Goal: Task Accomplishment & Management: Use online tool/utility

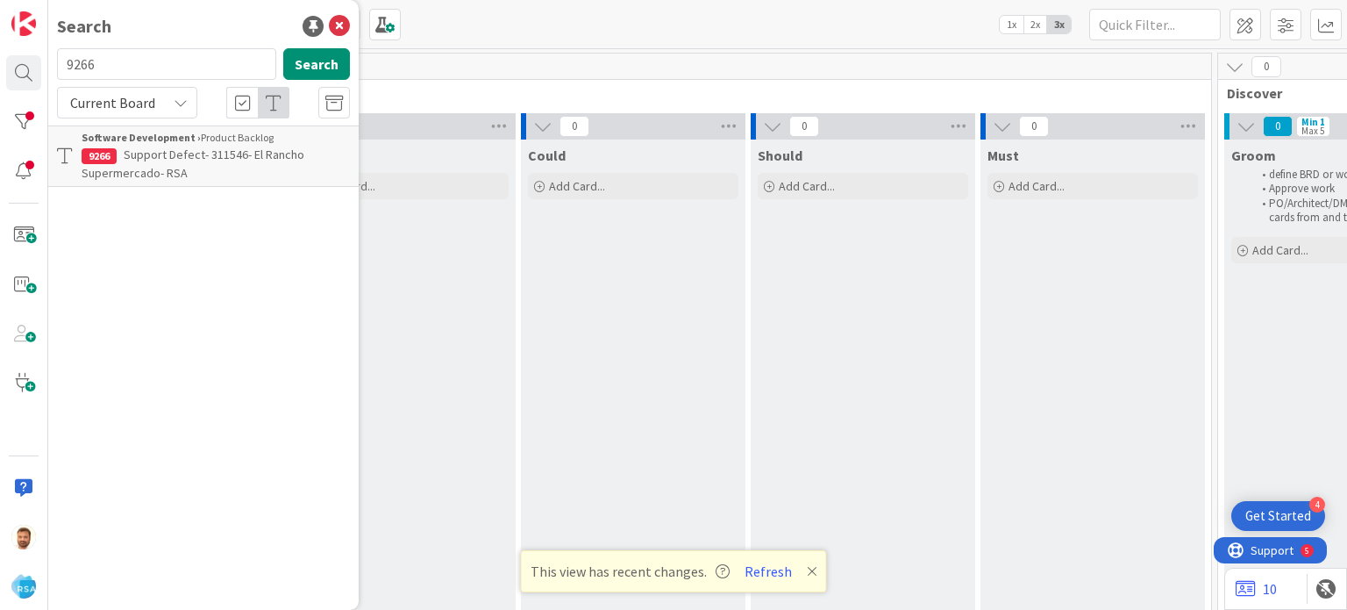
scroll to position [0, 1422]
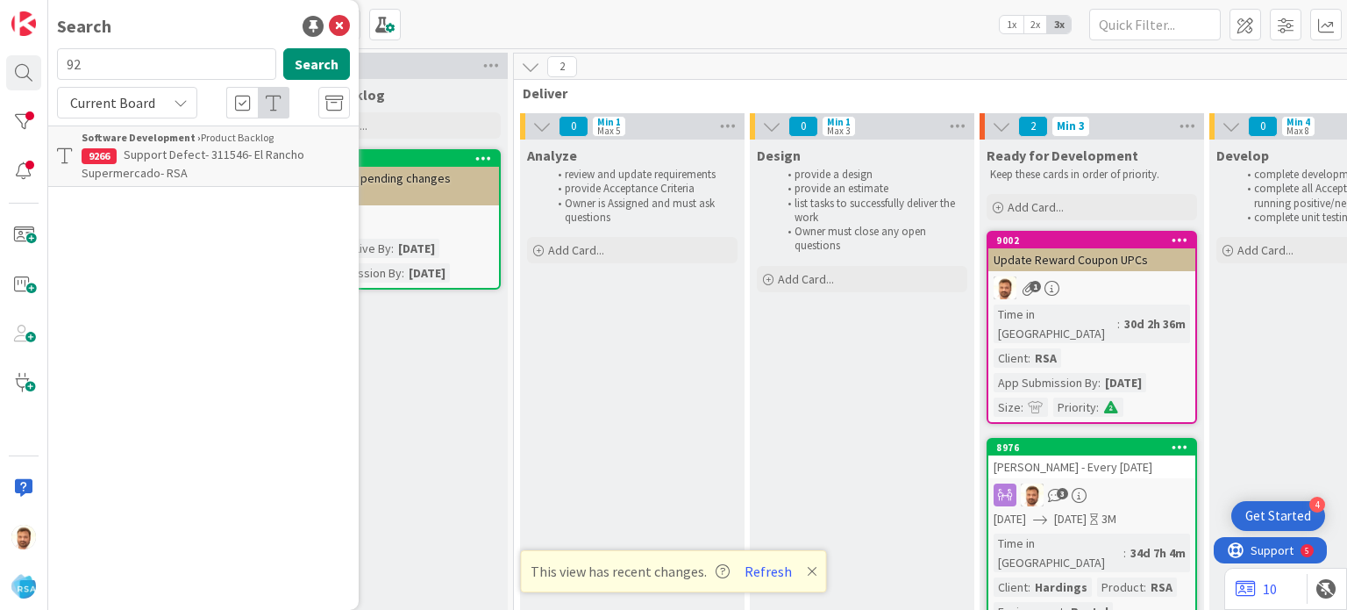
type input "9"
type input "9005"
click at [168, 161] on span "Support Maintenance - 301107- Buche Foods-RSA" at bounding box center [201, 163] width 239 height 34
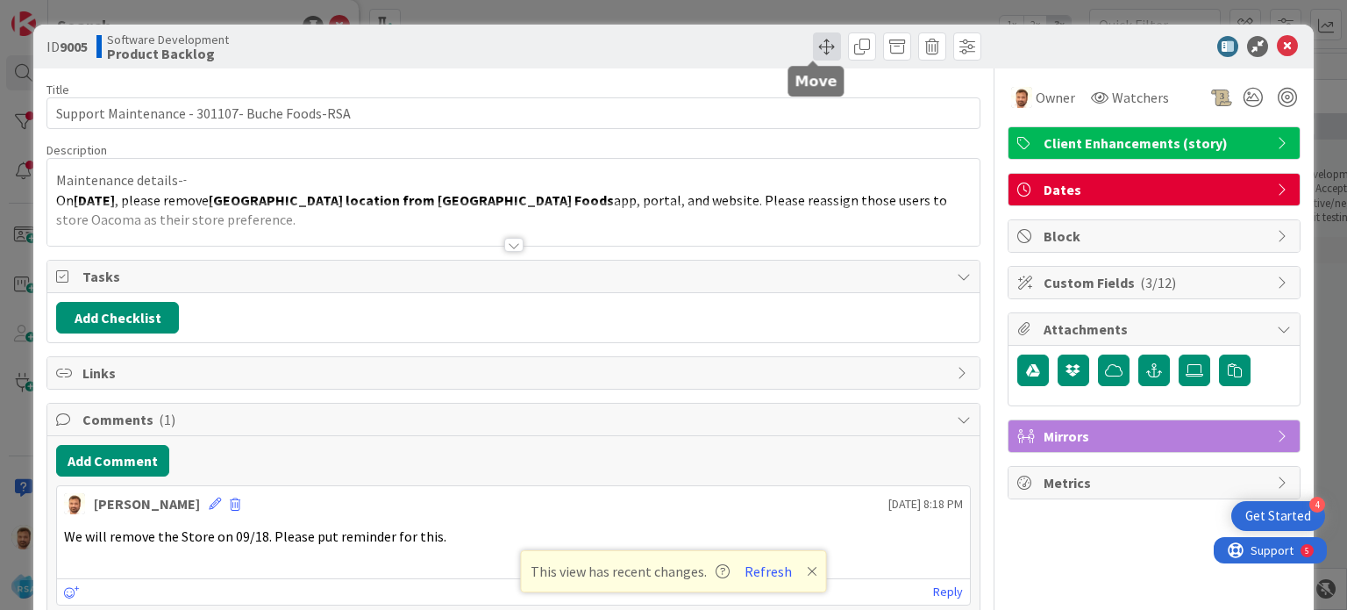
click at [813, 55] on span at bounding box center [827, 46] width 28 height 28
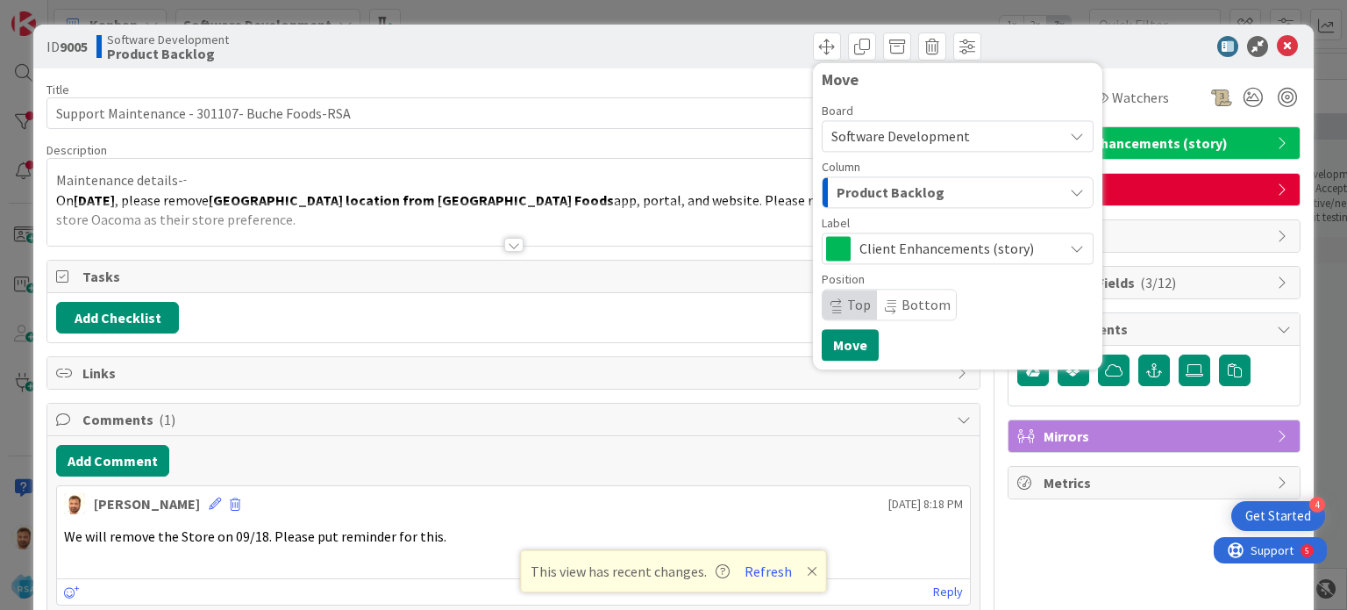
click at [845, 205] on div "Product Backlog" at bounding box center [947, 192] width 231 height 28
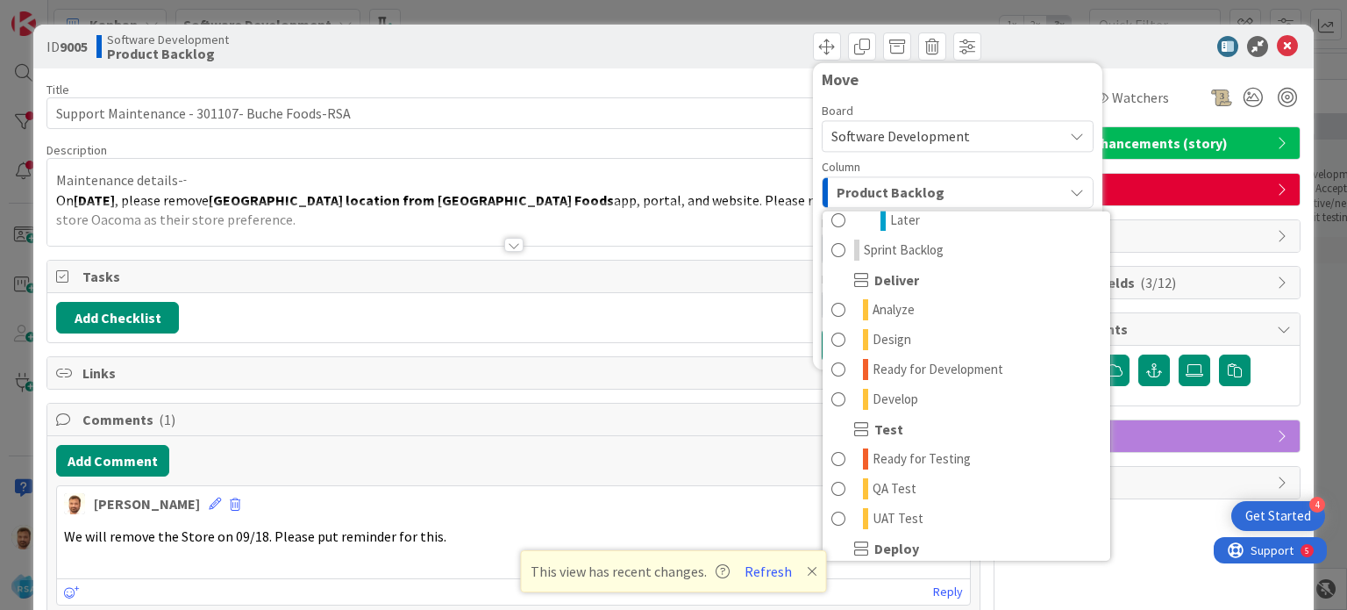
scroll to position [335, 0]
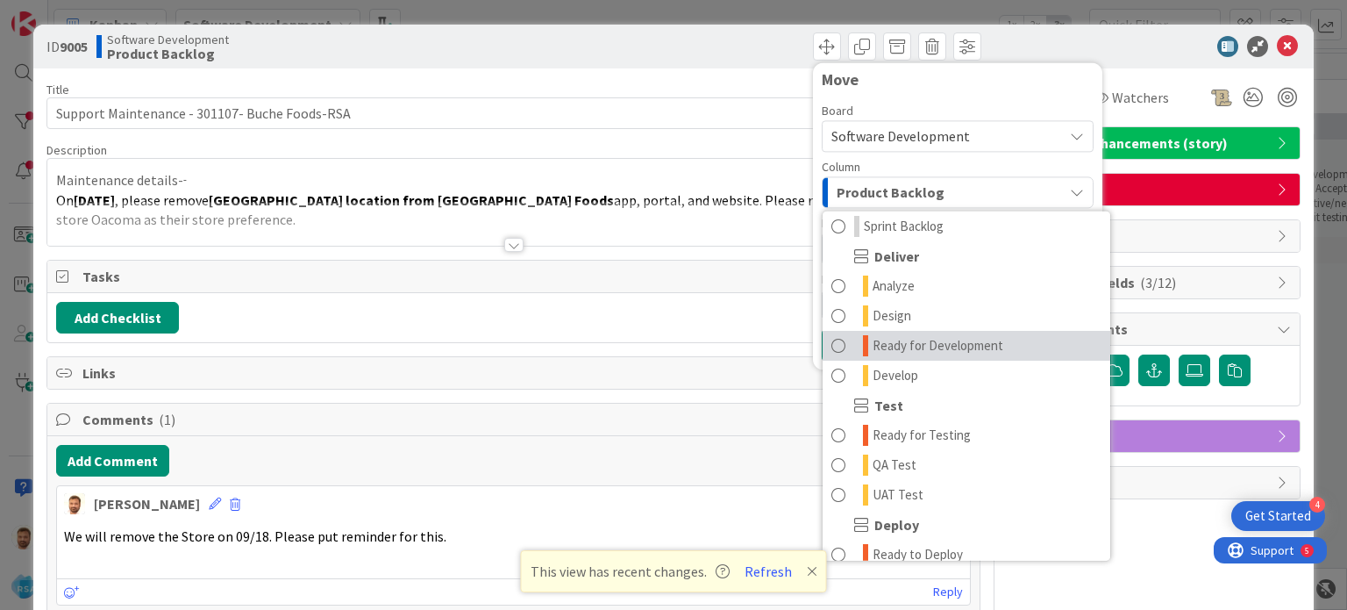
click at [913, 346] on span "Ready for Development" at bounding box center [938, 345] width 131 height 21
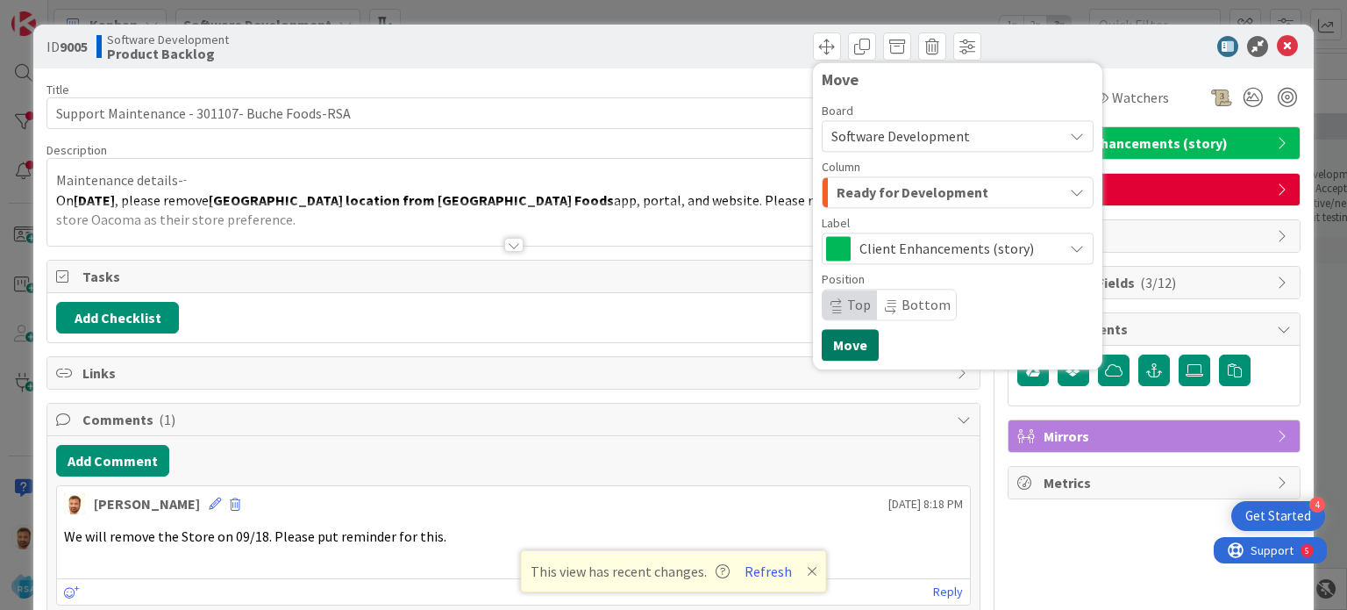
click at [825, 347] on button "Move" at bounding box center [850, 345] width 57 height 32
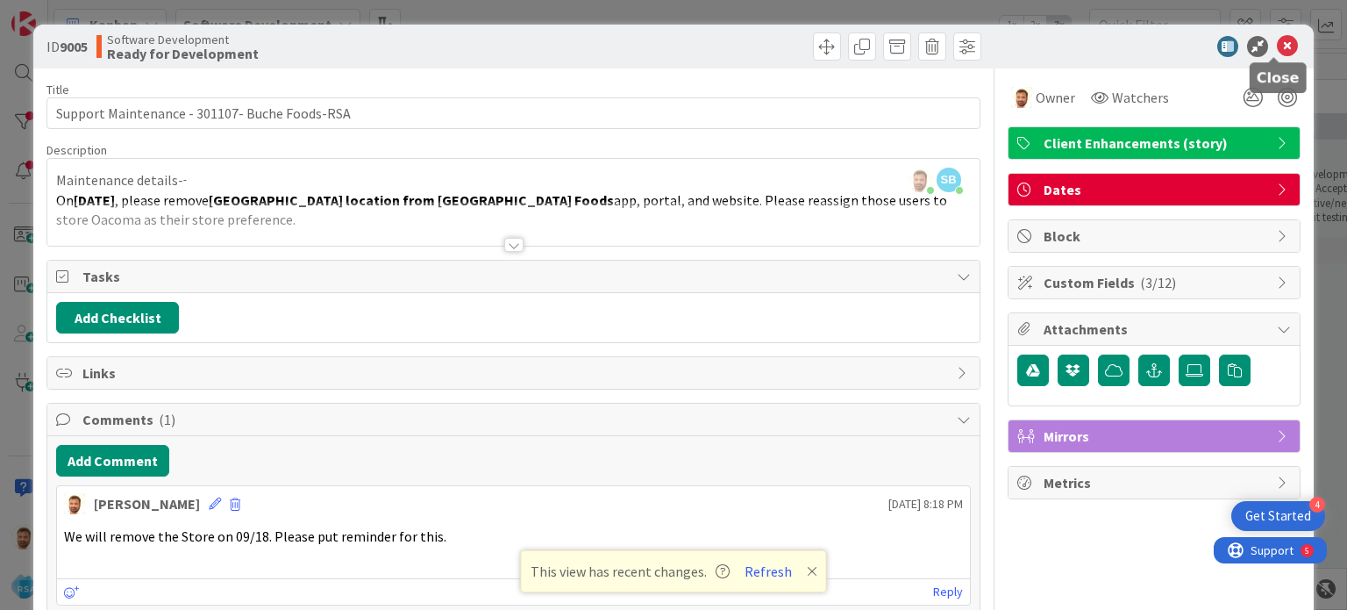
click at [1277, 47] on icon at bounding box center [1287, 46] width 21 height 21
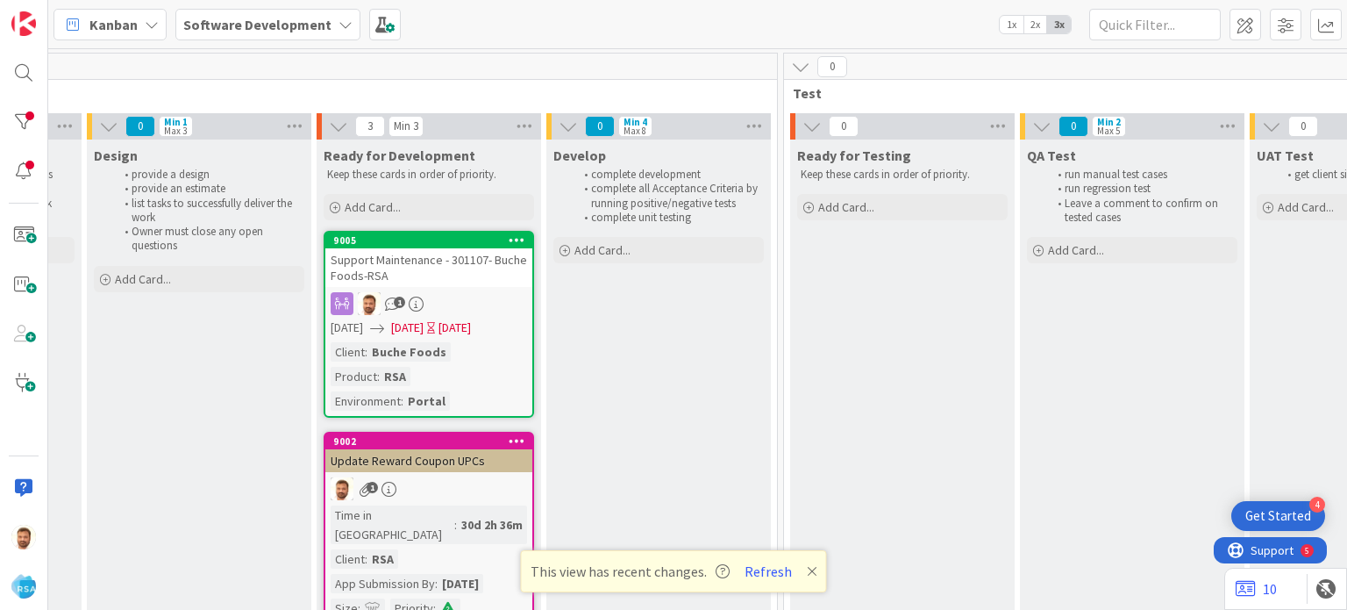
click at [439, 262] on div "Support Maintenance - 301107- Buche Foods-RSA" at bounding box center [428, 267] width 207 height 39
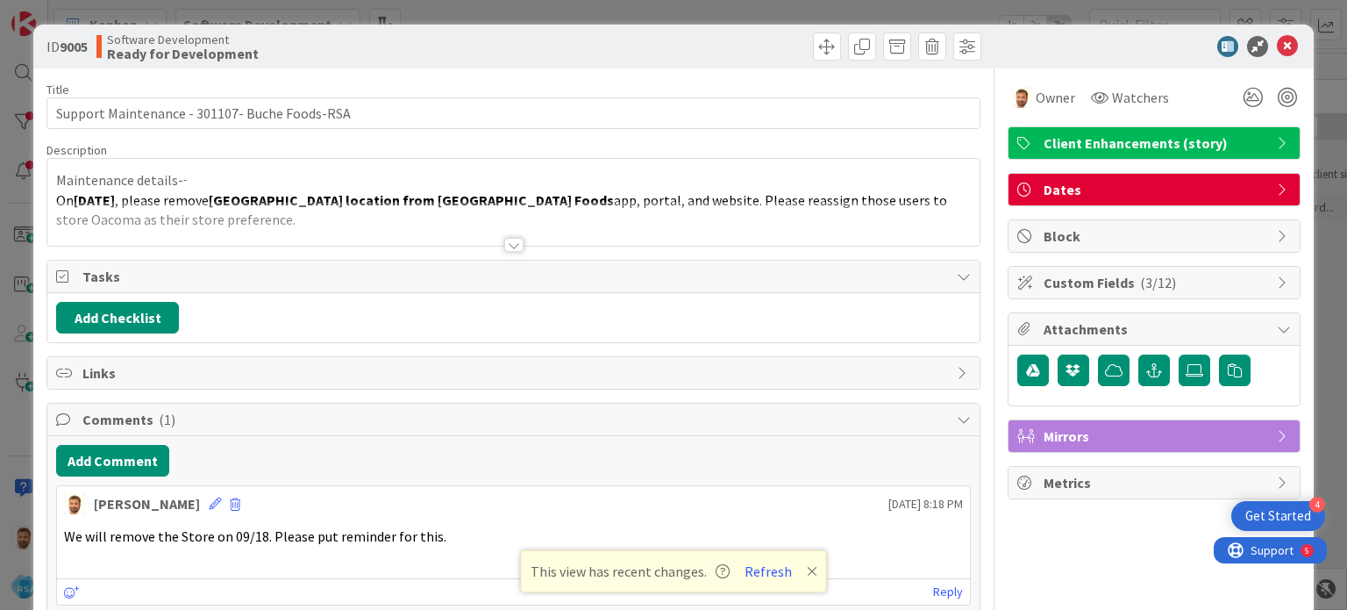
click at [153, 474] on div "Add Comment [PERSON_NAME] [DATE] 8:18 PM We will remove the Store on 09/18. Ple…" at bounding box center [512, 525] width 931 height 178
click at [146, 470] on button "Add Comment" at bounding box center [112, 461] width 113 height 32
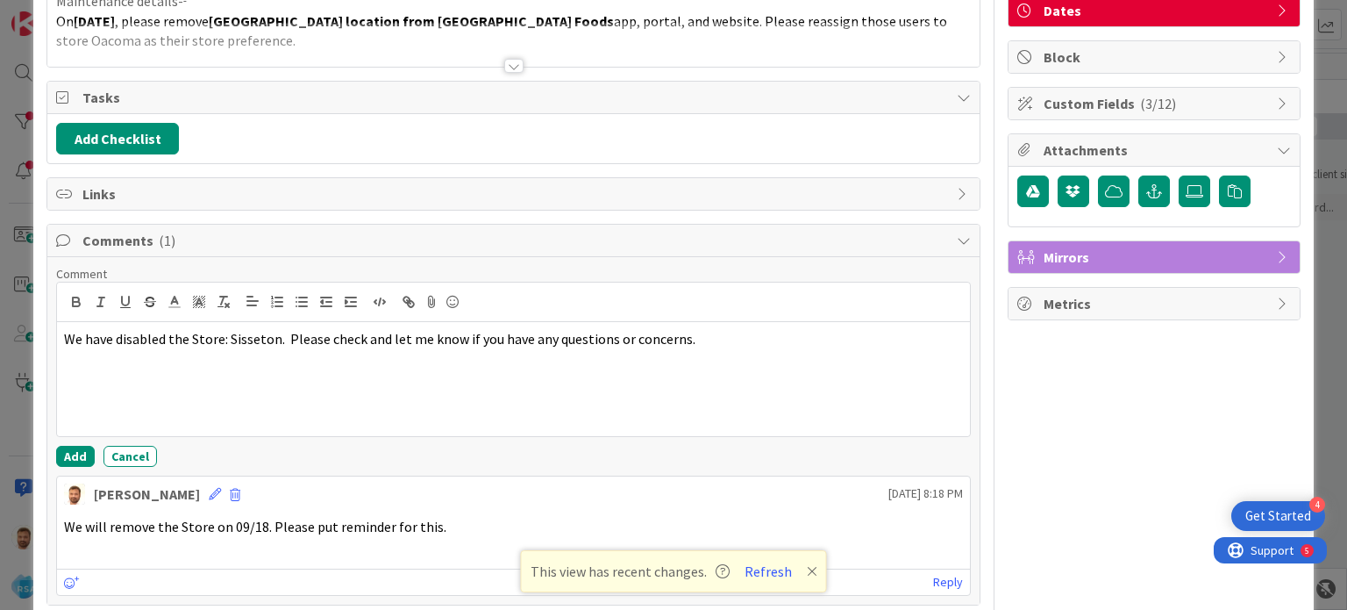
scroll to position [185, 0]
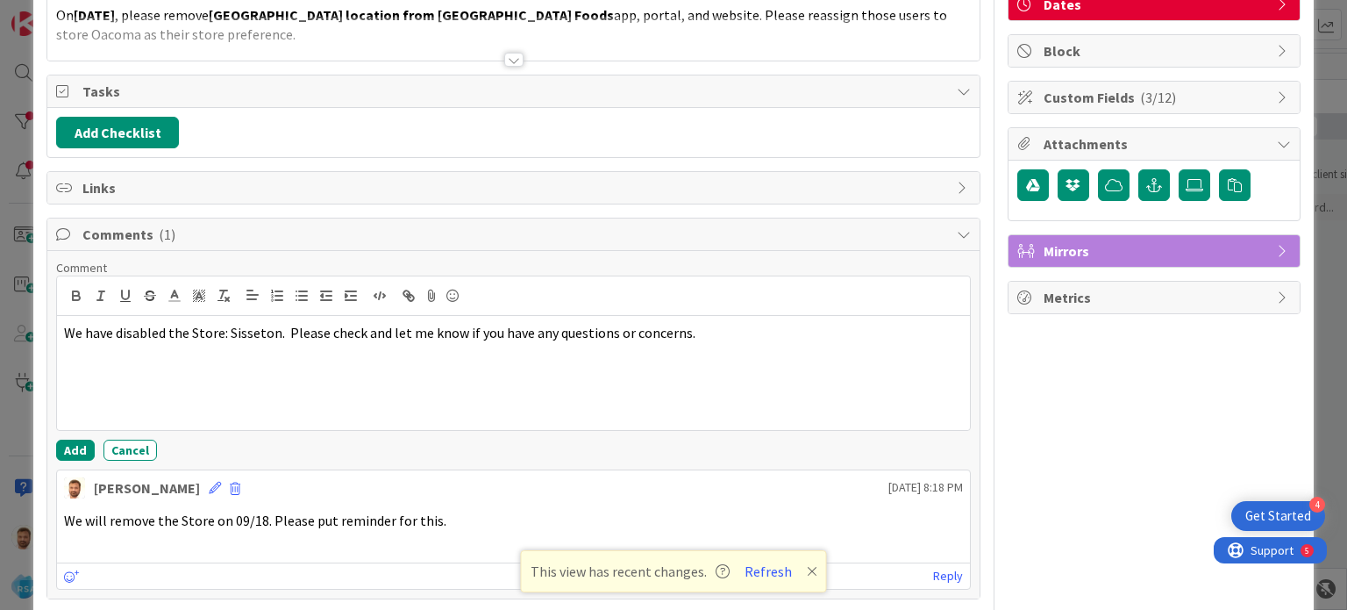
click at [70, 458] on div "Comment We have disabled the Store: Sisseton. Please check and let me know if y…" at bounding box center [512, 424] width 931 height 347
click at [74, 442] on button "Add" at bounding box center [75, 449] width 39 height 21
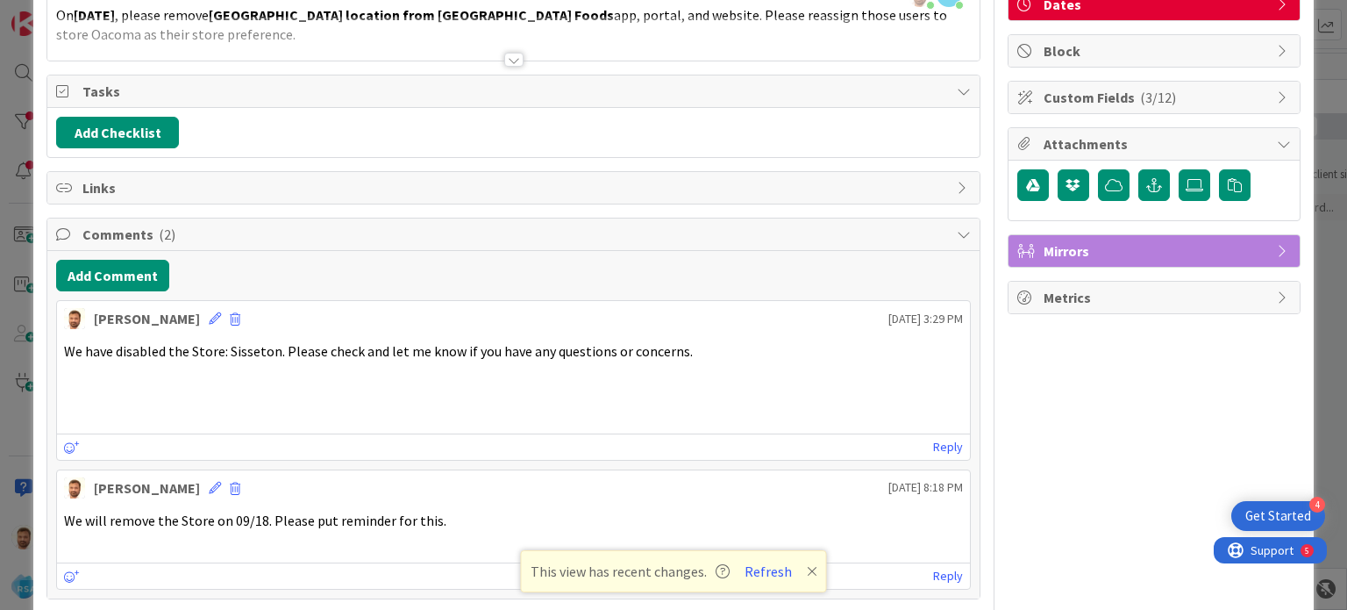
scroll to position [0, 0]
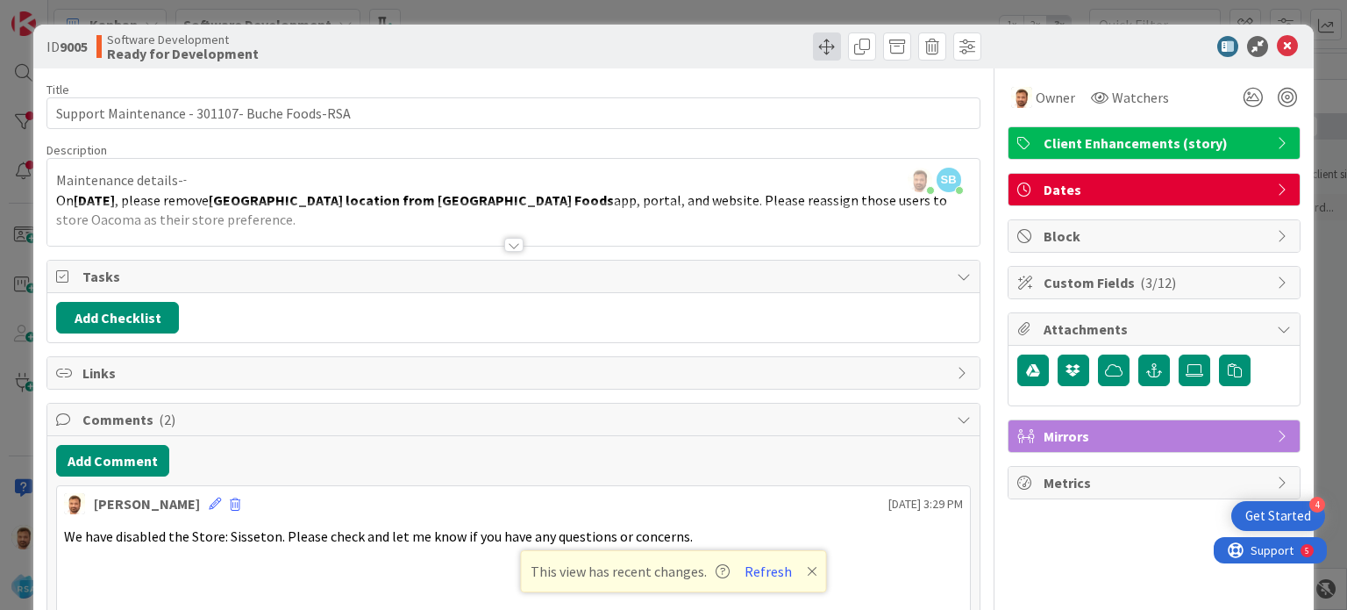
click at [814, 61] on div "ID 9005 Software Development Ready for Development" at bounding box center [673, 47] width 1280 height 44
click at [813, 54] on span at bounding box center [827, 46] width 28 height 28
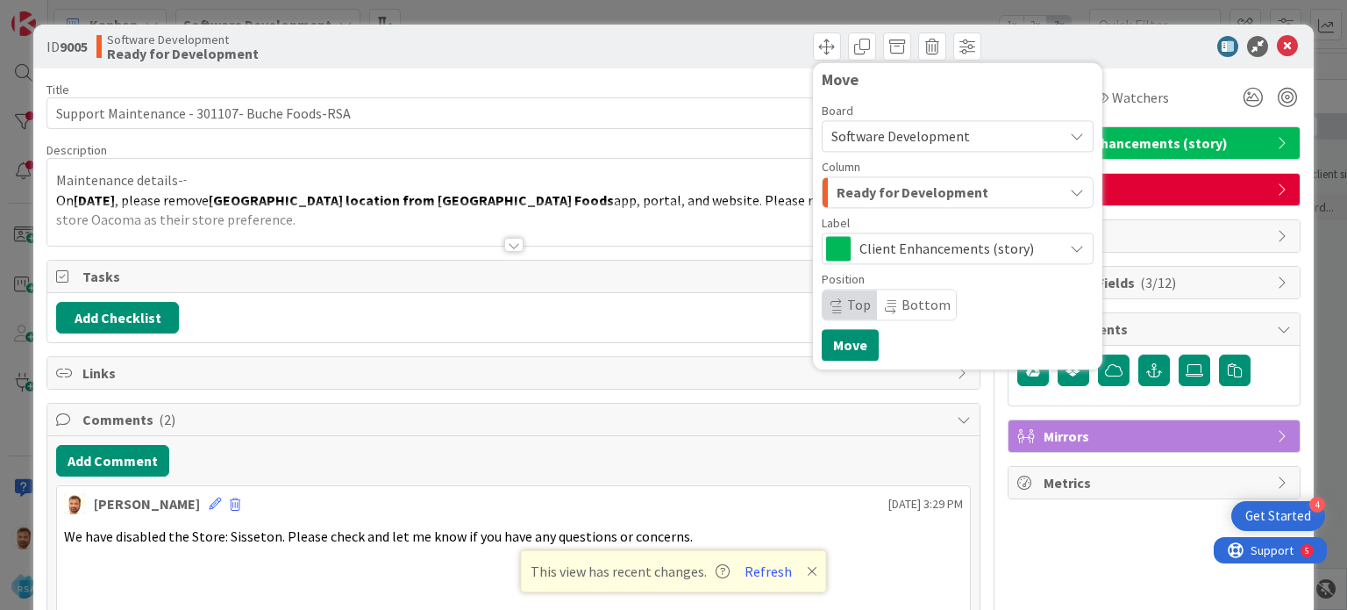
click at [852, 193] on span "Ready for Development" at bounding box center [913, 192] width 152 height 23
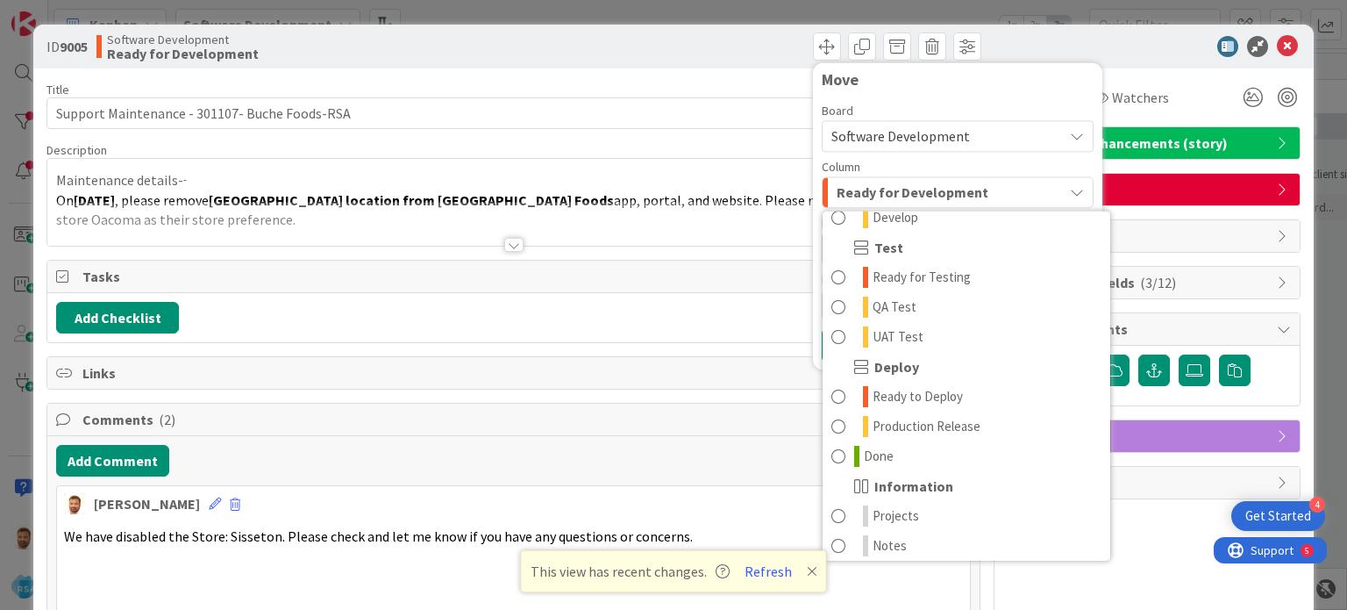
scroll to position [494, 0]
click at [902, 465] on link "Done" at bounding box center [967, 455] width 288 height 30
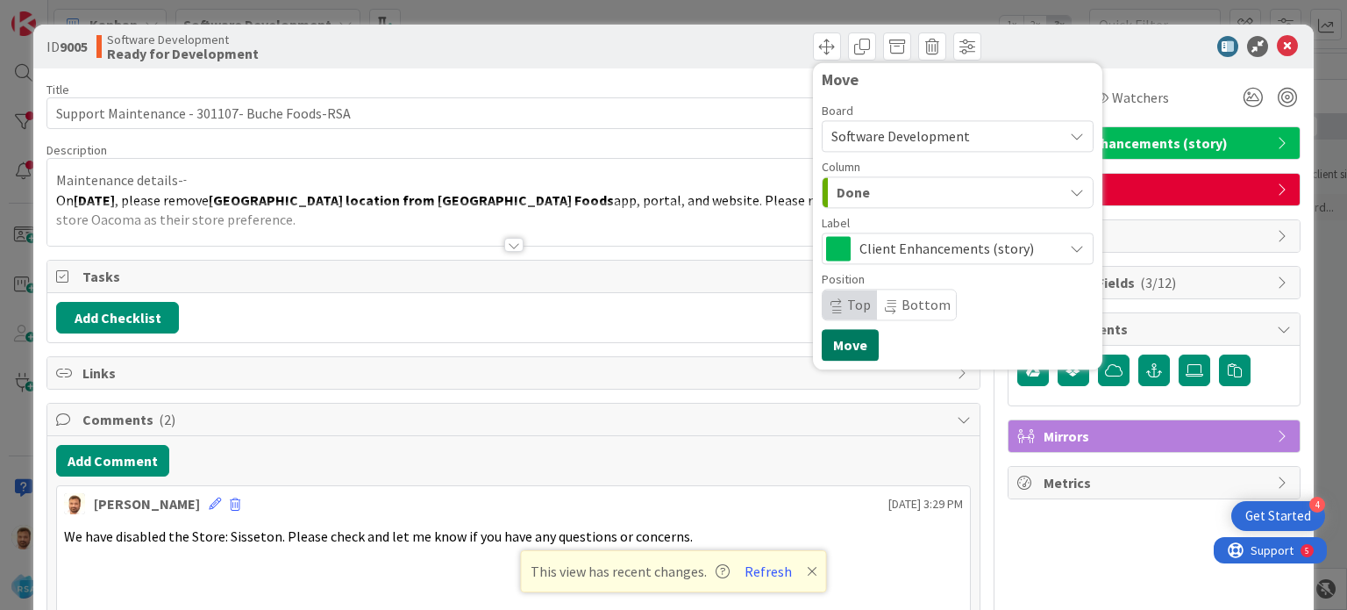
click at [835, 344] on button "Move" at bounding box center [850, 345] width 57 height 32
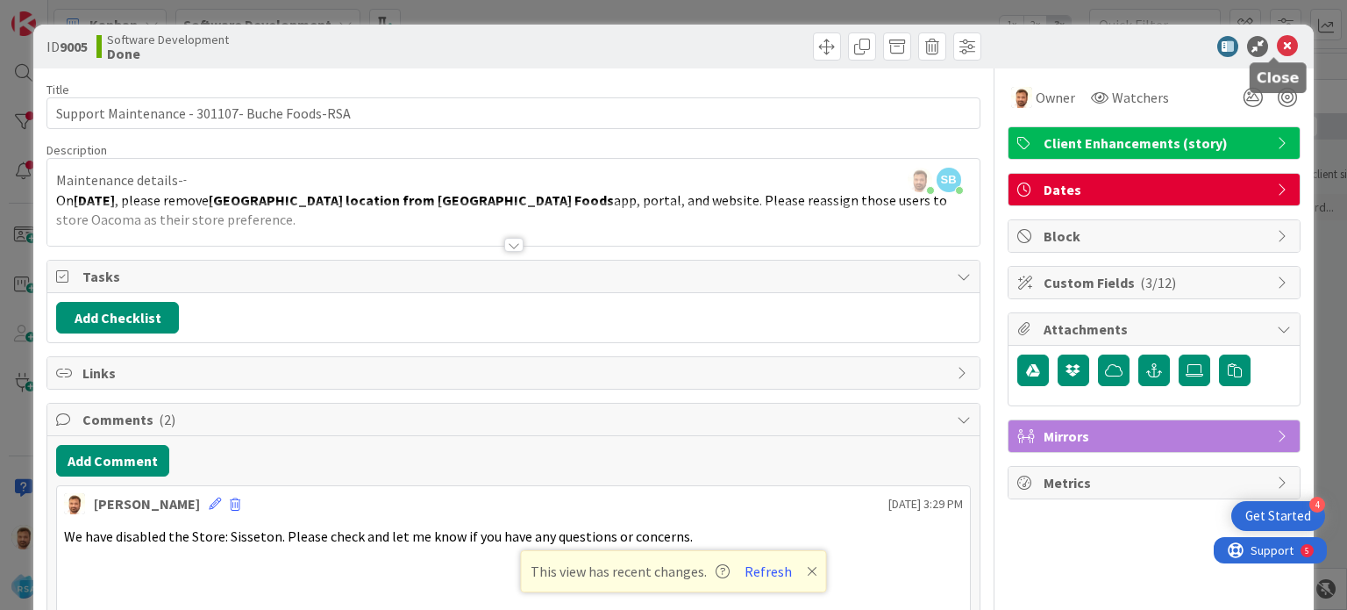
click at [1277, 51] on icon at bounding box center [1287, 46] width 21 height 21
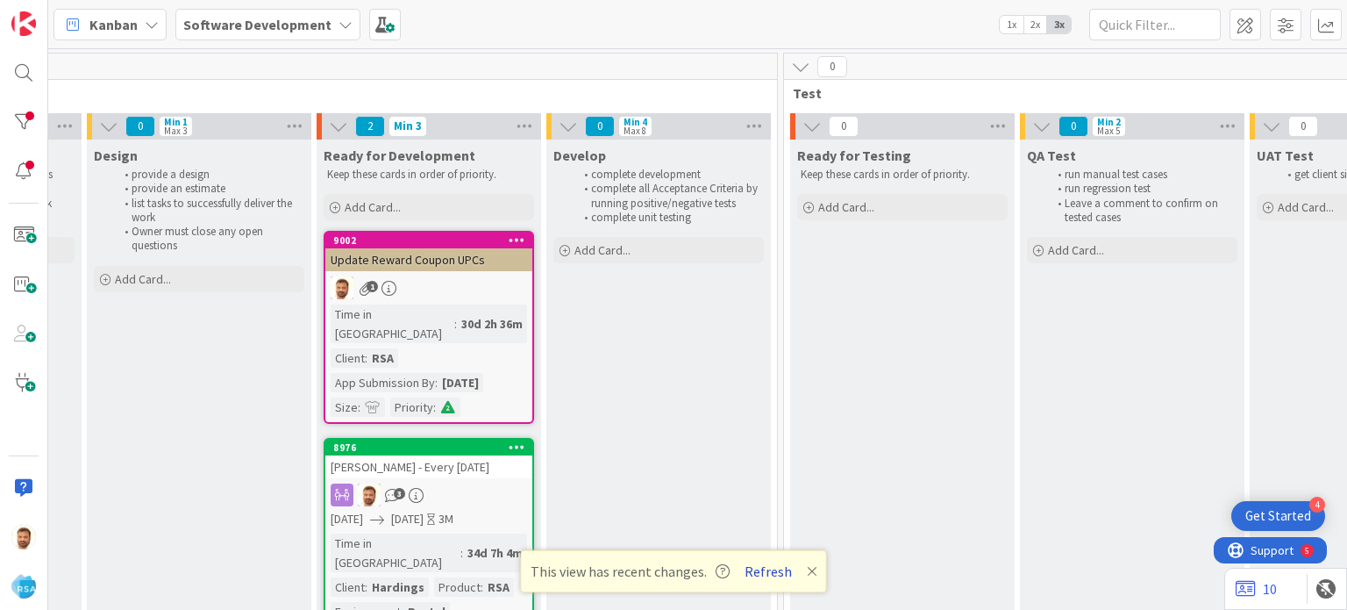
click at [780, 568] on button "Refresh" at bounding box center [768, 571] width 60 height 23
